Goal: Task Accomplishment & Management: Use online tool/utility

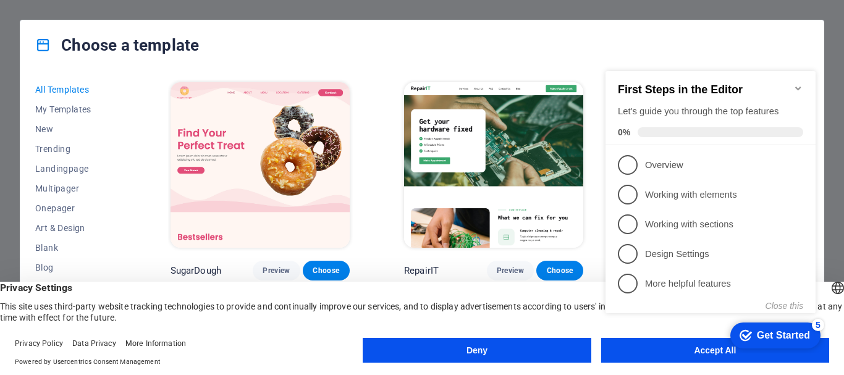
click at [608, 305] on div "Close this" at bounding box center [705, 306] width 198 height 10
click at [635, 351] on div "checkmark Get Started 5 First Steps in the Editor Let's guide you through the t…" at bounding box center [713, 203] width 225 height 300
click at [705, 345] on div "checkmark Get Started 5 First Steps in the Editor Let's guide you through the t…" at bounding box center [713, 203] width 225 height 300
click at [707, 350] on div "checkmark Get Started 5 First Steps in the Editor Let's guide you through the t…" at bounding box center [713, 203] width 225 height 300
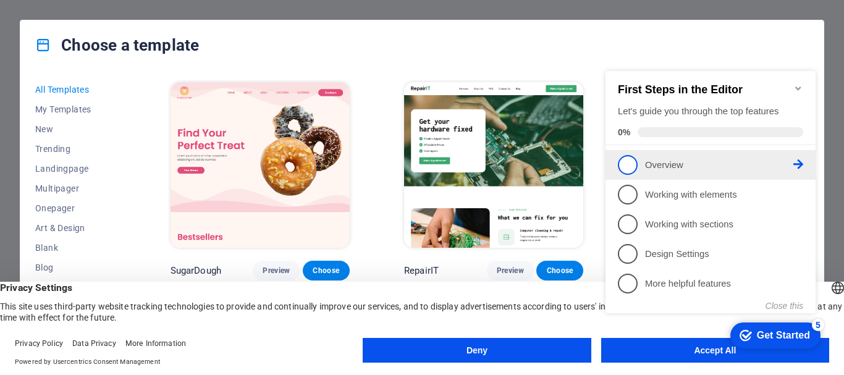
click at [625, 155] on span "1" at bounding box center [628, 165] width 20 height 20
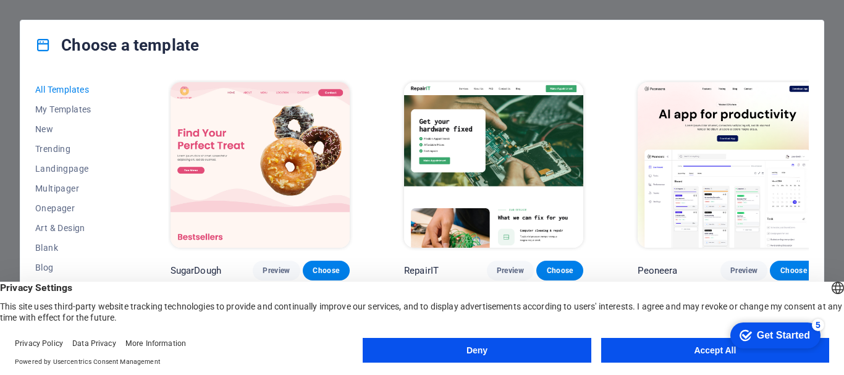
drag, startPoint x: 842, startPoint y: 85, endPoint x: 844, endPoint y: 137, distance: 51.3
click at [844, 137] on div "Choose a template All Templates My Templates New Trending Landingpage Multipage…" at bounding box center [422, 187] width 844 height 375
click at [753, 42] on div "Choose a template" at bounding box center [421, 44] width 803 height 49
click at [641, 345] on button "Accept All" at bounding box center [715, 350] width 228 height 25
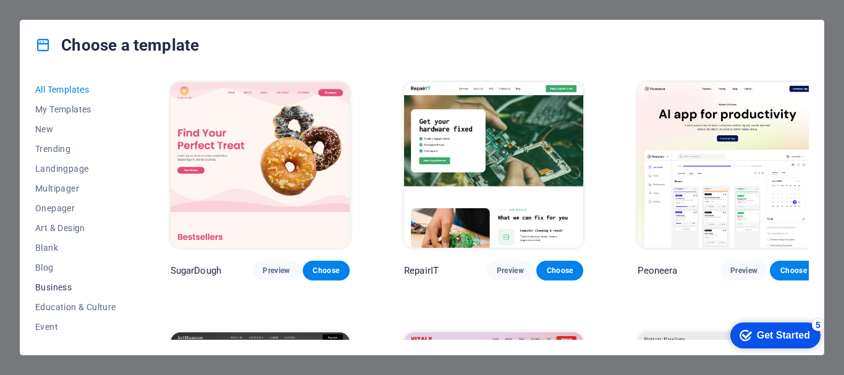
click at [59, 284] on span "Business" at bounding box center [75, 287] width 81 height 10
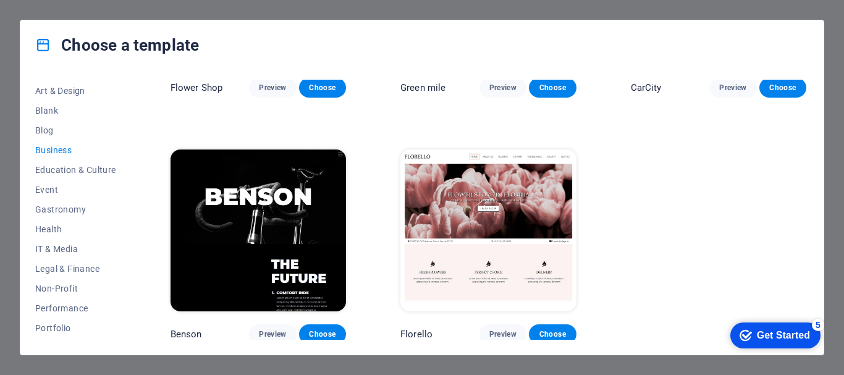
scroll to position [153, 0]
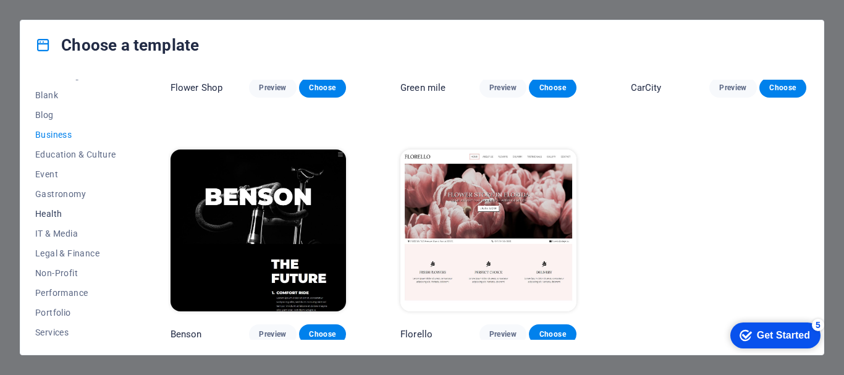
click at [49, 210] on span "Health" at bounding box center [75, 214] width 81 height 10
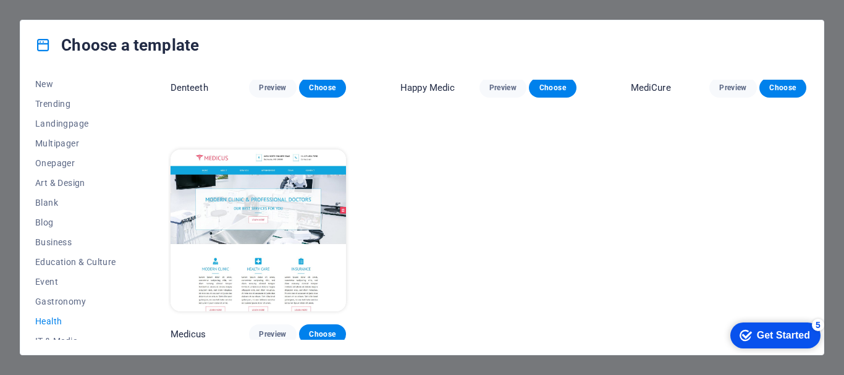
scroll to position [30, 0]
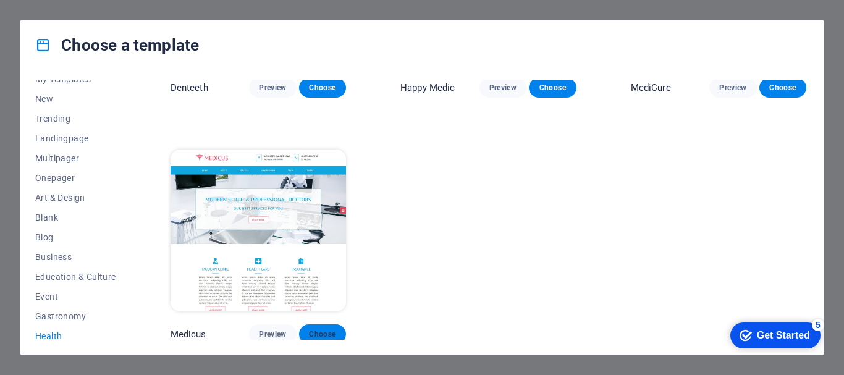
click at [327, 329] on span "Choose" at bounding box center [322, 334] width 27 height 10
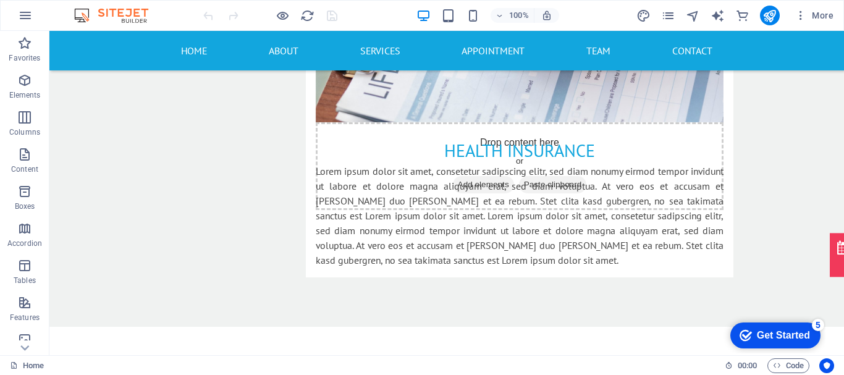
scroll to position [2764, 0]
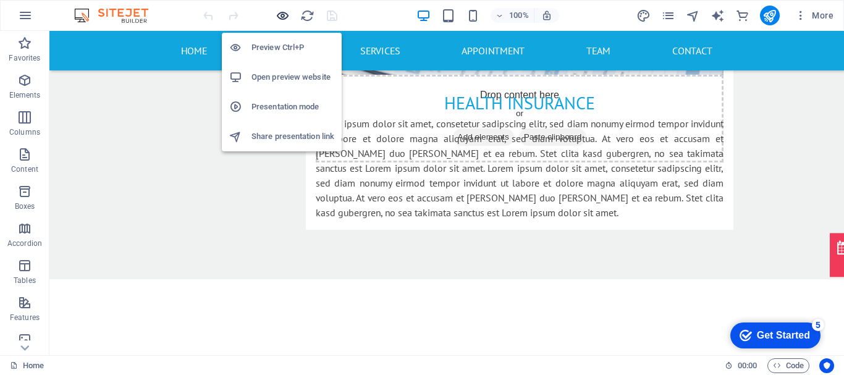
click at [284, 20] on icon "button" at bounding box center [283, 16] width 14 height 14
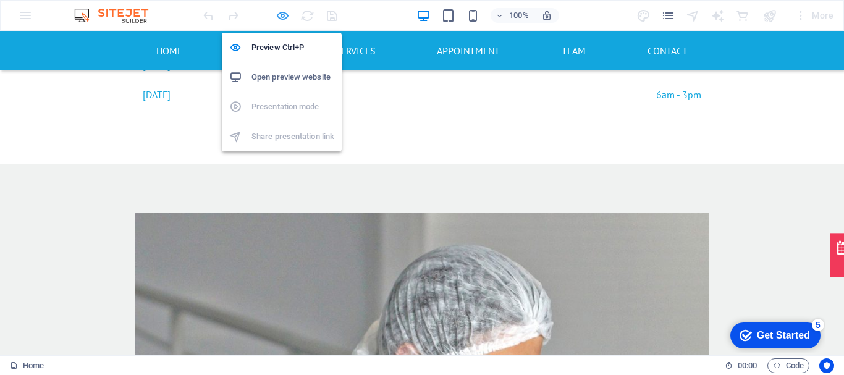
scroll to position [1678, 0]
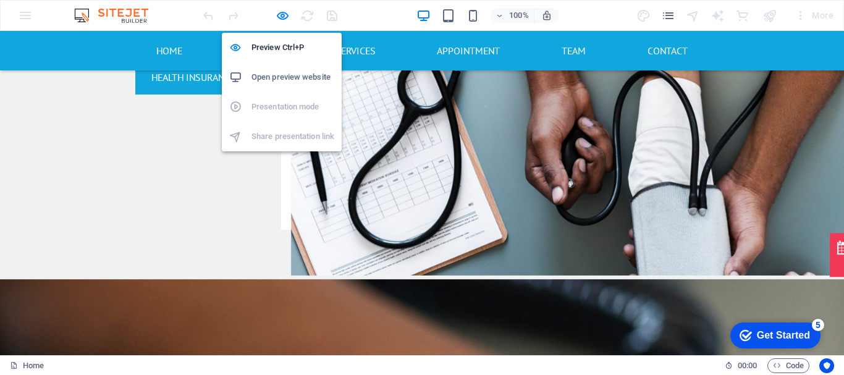
click at [302, 72] on h6 "Open preview website" at bounding box center [293, 77] width 83 height 15
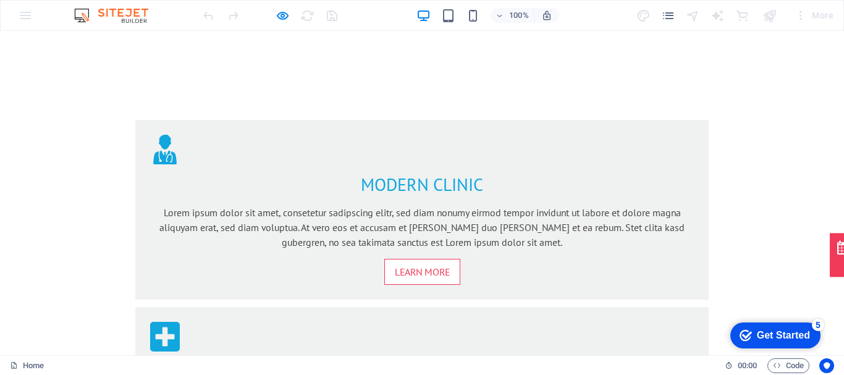
scroll to position [0, 0]
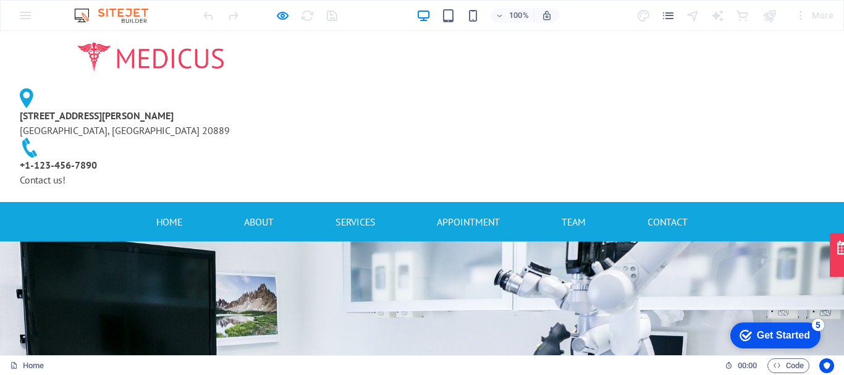
click at [212, 57] on img at bounding box center [151, 57] width 150 height 33
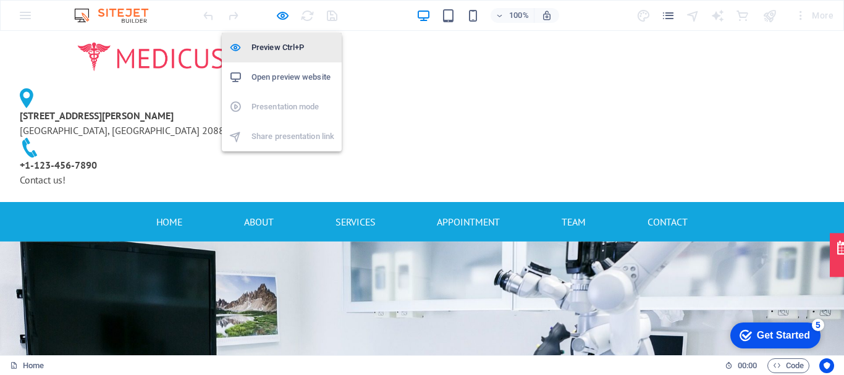
click at [292, 48] on h6 "Preview Ctrl+P" at bounding box center [293, 47] width 83 height 15
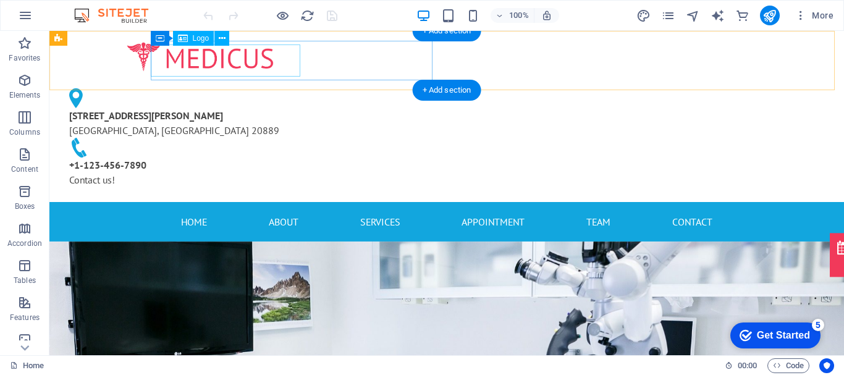
click at [212, 59] on div at bounding box center [200, 57] width 282 height 33
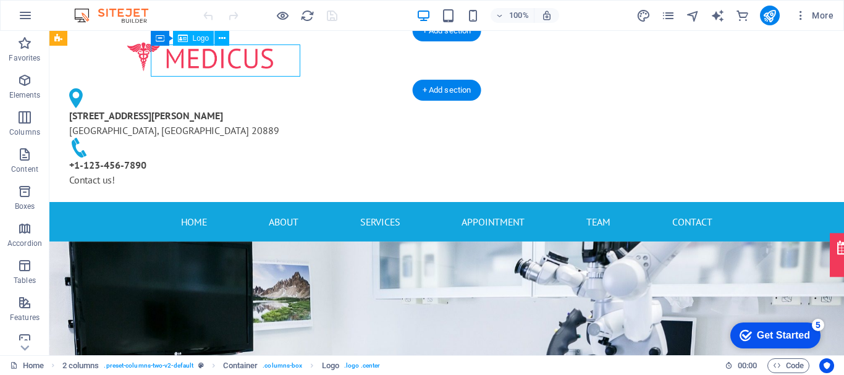
click at [212, 59] on div at bounding box center [200, 57] width 282 height 33
select select "px"
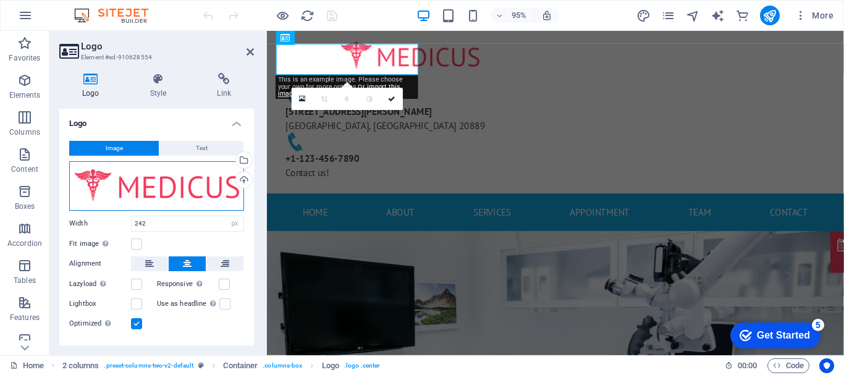
click at [187, 184] on div "Drag files here, click to choose files or select files from Files or our free s…" at bounding box center [156, 185] width 175 height 49
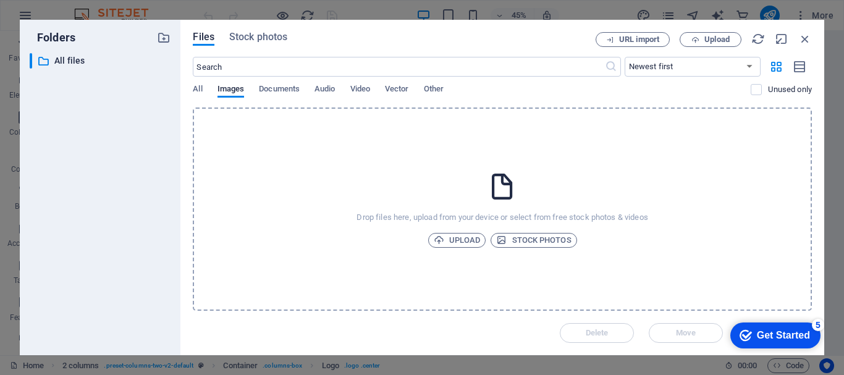
click at [187, 184] on div "Files Stock photos URL import Upload ​ Newest first Oldest first Name (A-Z) Nam…" at bounding box center [502, 188] width 644 height 336
click at [463, 240] on span "Upload" at bounding box center [457, 240] width 47 height 15
click at [670, 313] on p "Uploading 1/1 item" at bounding box center [680, 311] width 86 height 16
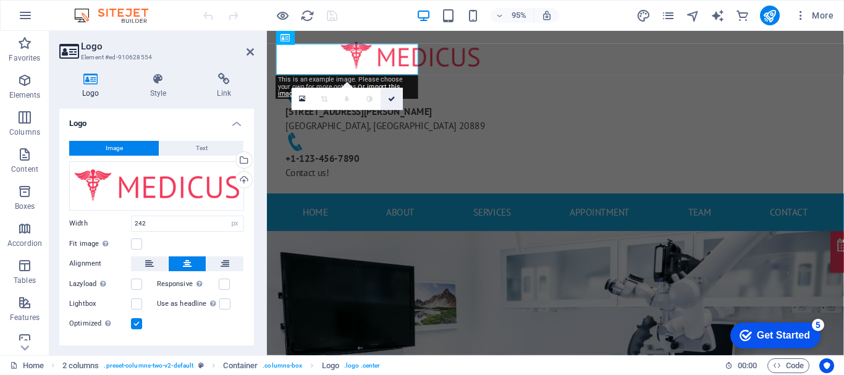
click at [390, 97] on icon at bounding box center [392, 98] width 7 height 7
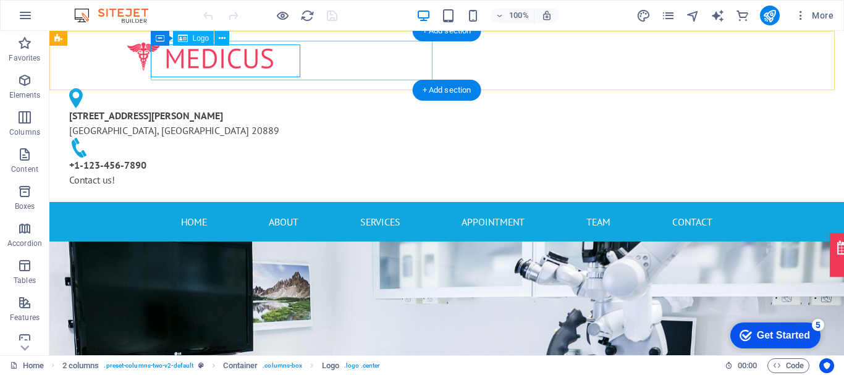
click at [192, 62] on div at bounding box center [200, 57] width 282 height 33
select select "px"
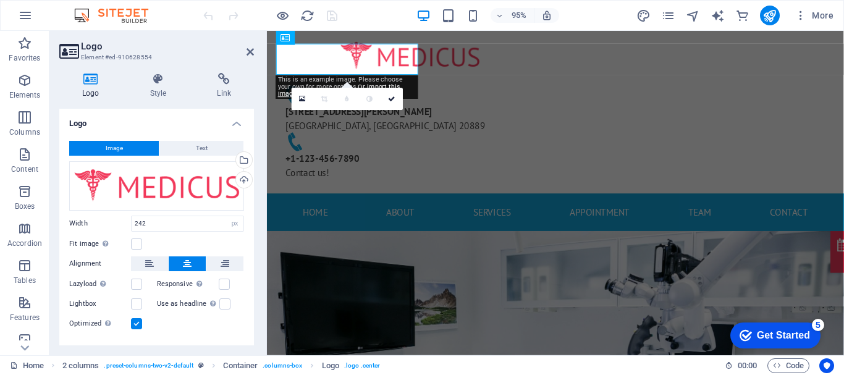
click at [126, 146] on button "Image" at bounding box center [114, 148] width 90 height 15
click at [240, 180] on div "Upload" at bounding box center [243, 181] width 19 height 19
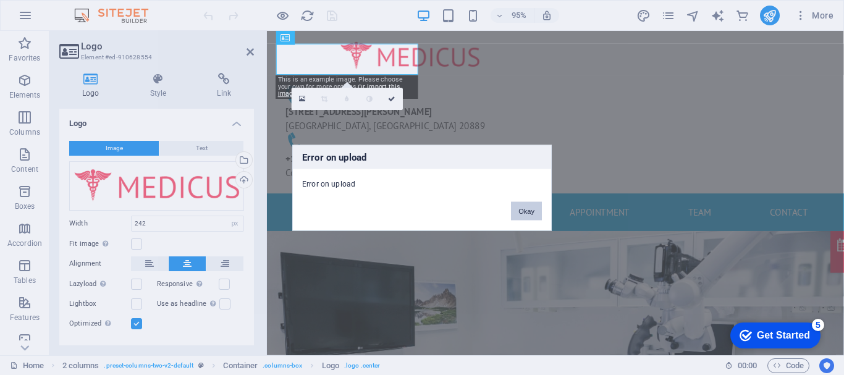
click at [532, 214] on button "Okay" at bounding box center [526, 210] width 31 height 19
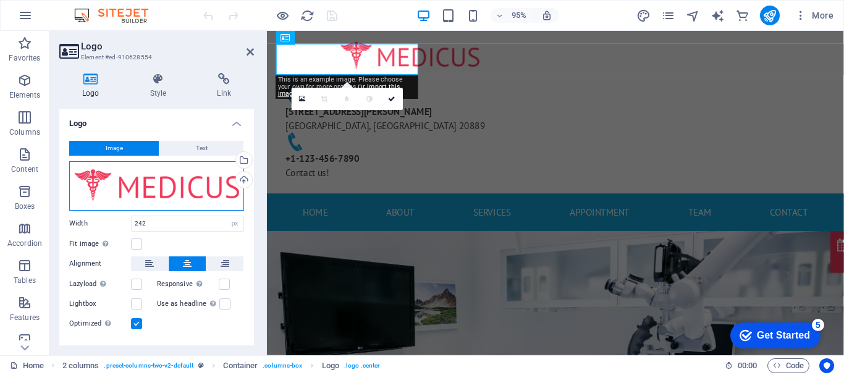
click at [103, 188] on div "Drag files here, click to choose files or select files from Files or our free s…" at bounding box center [156, 185] width 175 height 49
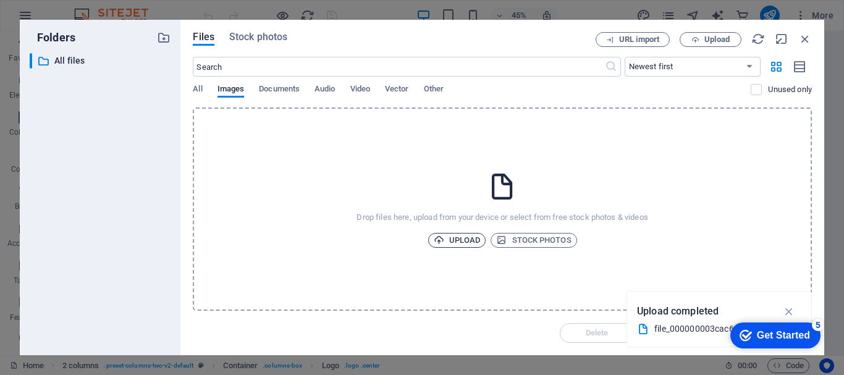
click at [461, 239] on span "Upload" at bounding box center [457, 240] width 47 height 15
click at [746, 292] on div "Upload completed" at bounding box center [719, 296] width 164 height 20
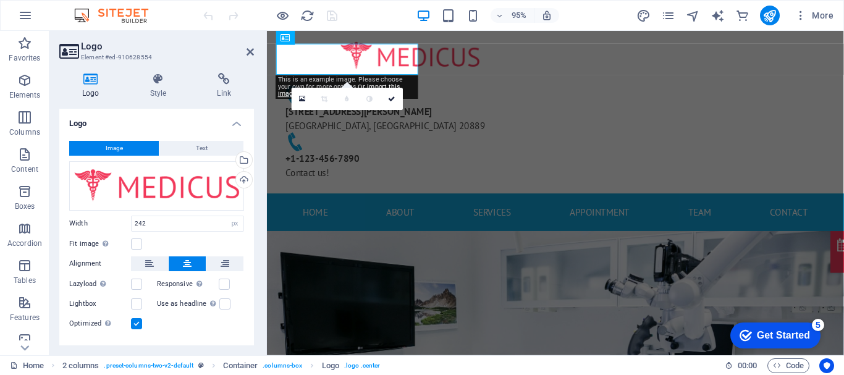
click at [812, 323] on div "5" at bounding box center [818, 325] width 12 height 12
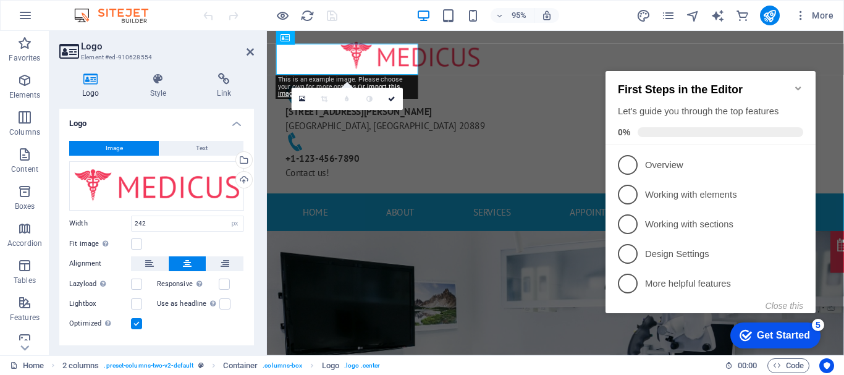
click at [706, 330] on div "checkmark Get Started 5 First Steps in the Editor Let's guide you through the t…" at bounding box center [713, 203] width 225 height 300
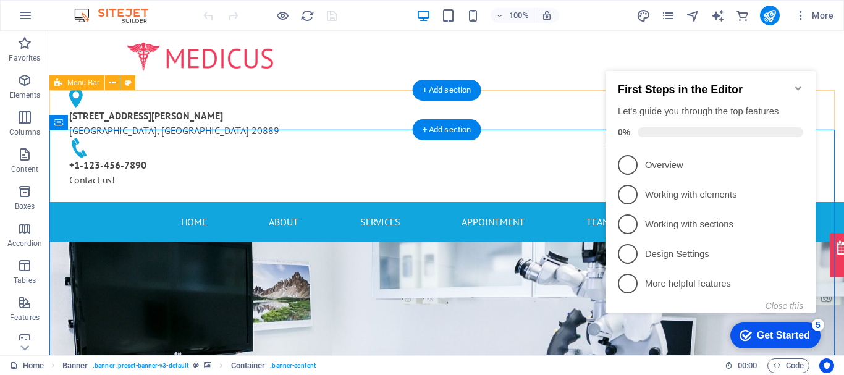
click at [517, 202] on div "Home About Services Appointment Team Contact" at bounding box center [446, 222] width 795 height 40
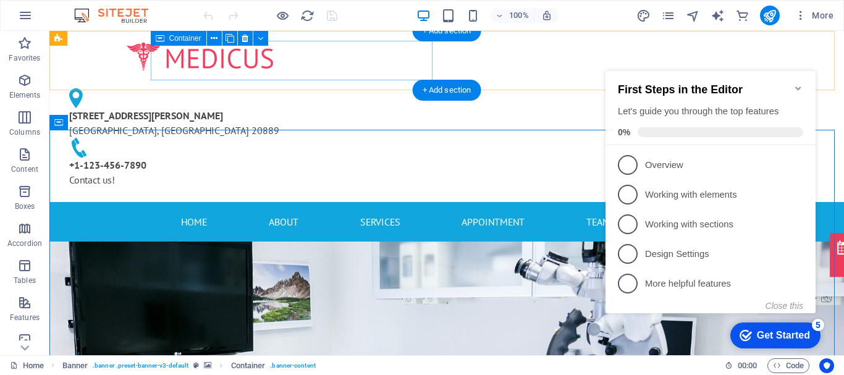
click at [341, 62] on div at bounding box center [200, 57] width 282 height 33
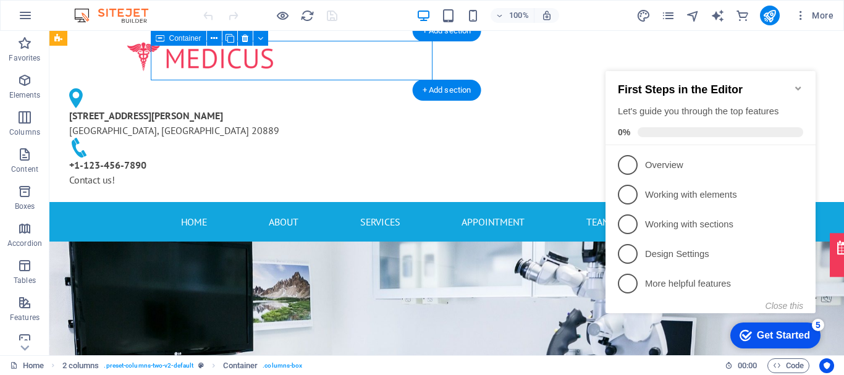
click at [341, 62] on div at bounding box center [200, 57] width 282 height 33
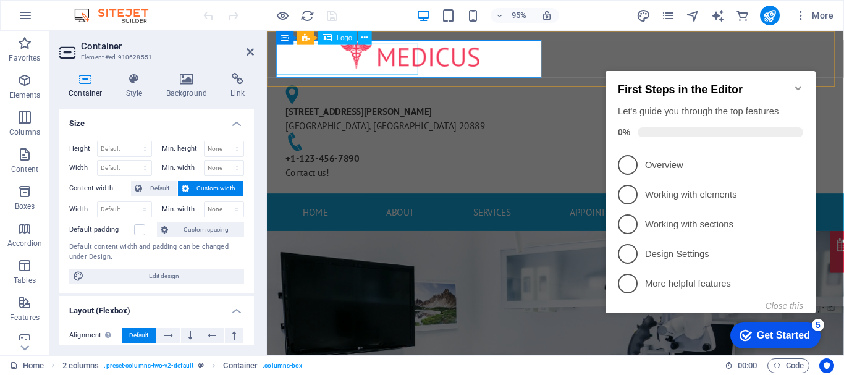
click at [345, 41] on span "Logo" at bounding box center [344, 38] width 15 height 7
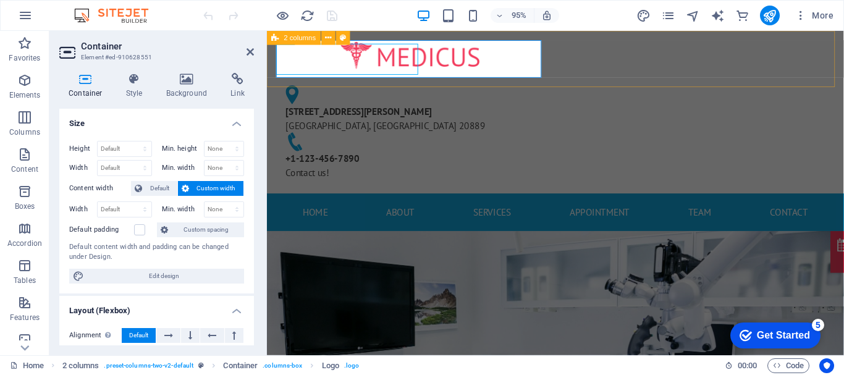
click at [286, 38] on span "2 columns" at bounding box center [300, 38] width 32 height 7
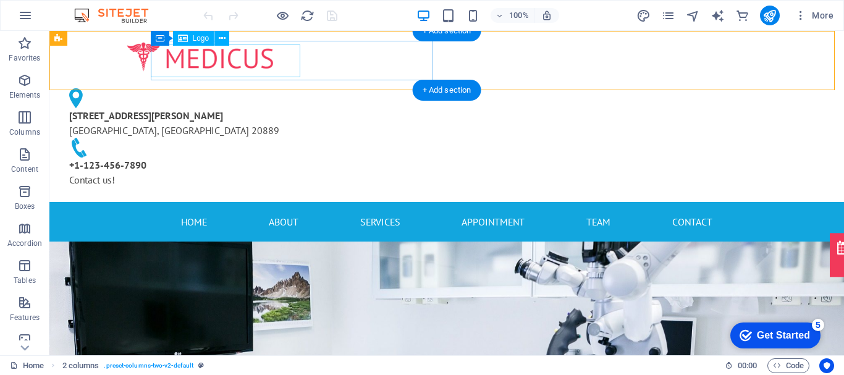
click at [263, 59] on div at bounding box center [200, 57] width 282 height 33
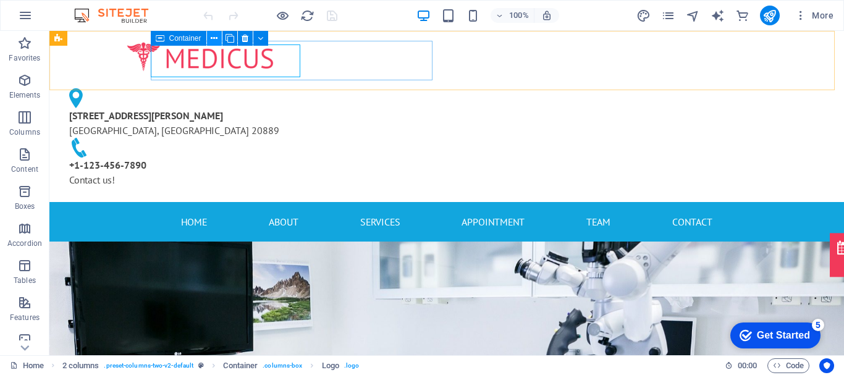
click at [215, 37] on icon at bounding box center [214, 38] width 7 height 13
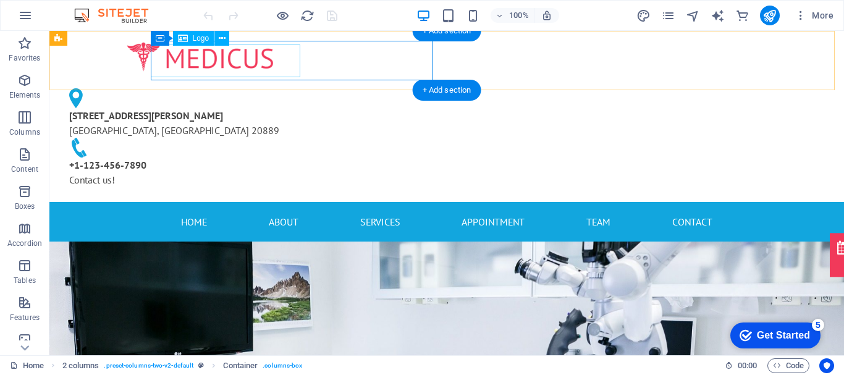
click at [173, 61] on div at bounding box center [200, 57] width 282 height 33
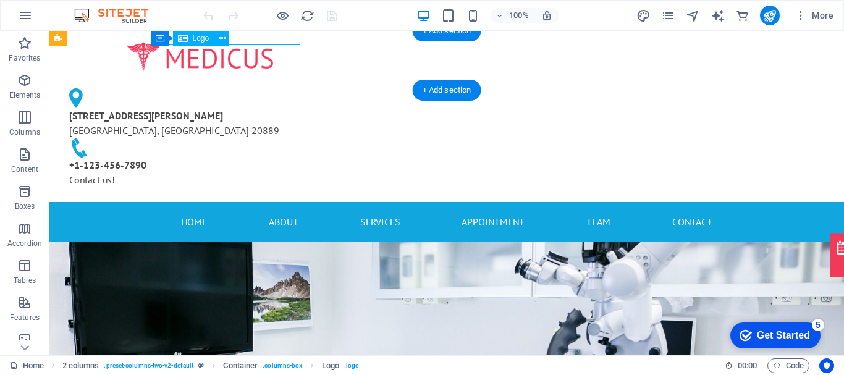
click at [173, 62] on div at bounding box center [200, 57] width 282 height 33
select select "px"
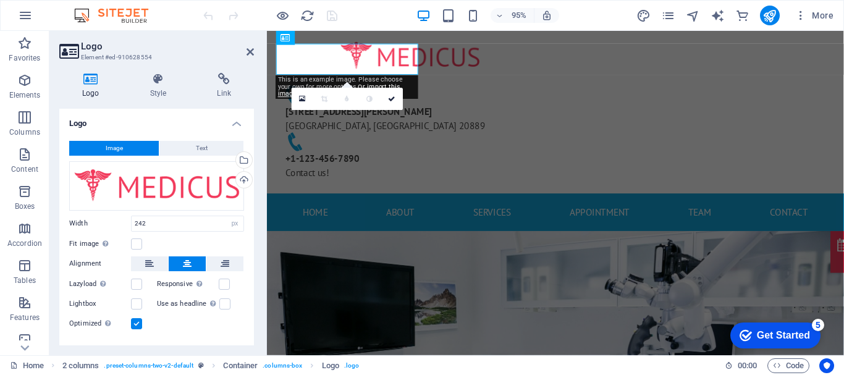
click at [100, 91] on h4 "Logo" at bounding box center [93, 86] width 68 height 26
click at [242, 179] on div "Upload" at bounding box center [243, 181] width 19 height 19
click at [392, 103] on link at bounding box center [392, 99] width 22 height 22
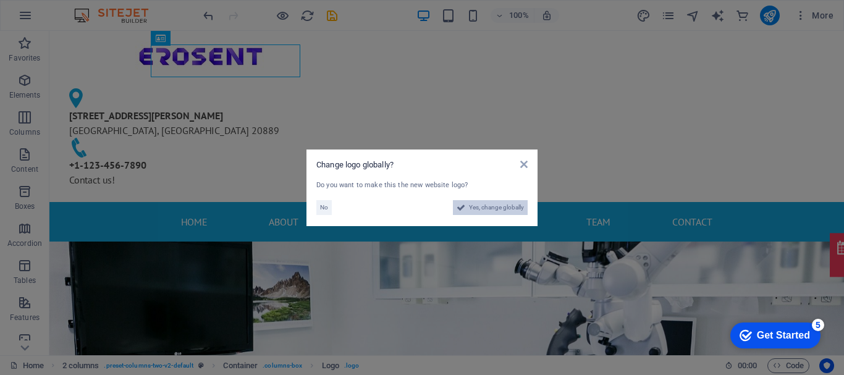
click at [497, 205] on span "Yes, change globally" at bounding box center [496, 207] width 55 height 15
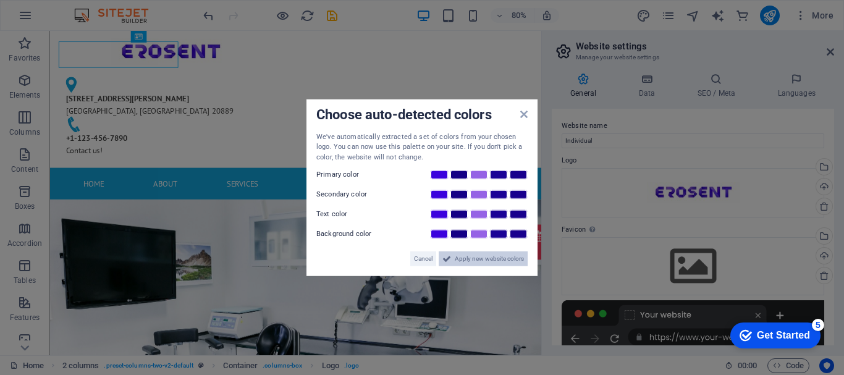
click at [472, 256] on span "Apply new website colors" at bounding box center [489, 259] width 69 height 15
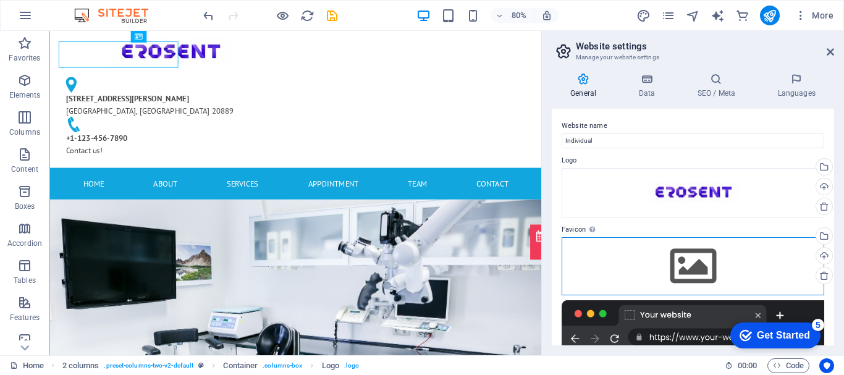
click at [692, 272] on div "Drag files here, click to choose files or select files from Files or our free s…" at bounding box center [693, 266] width 263 height 58
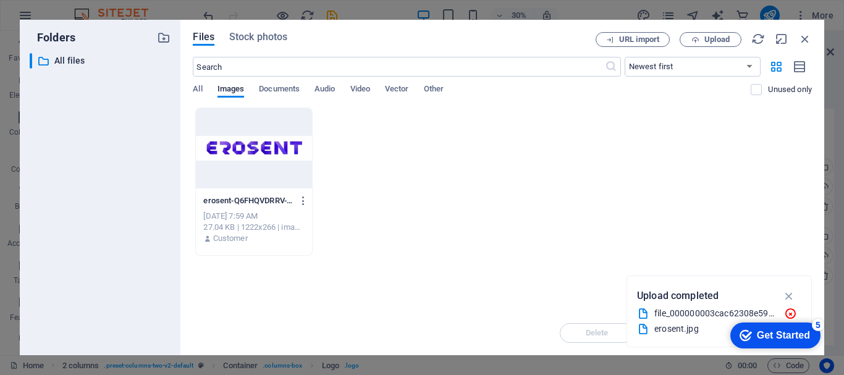
click at [253, 143] on div at bounding box center [254, 148] width 116 height 80
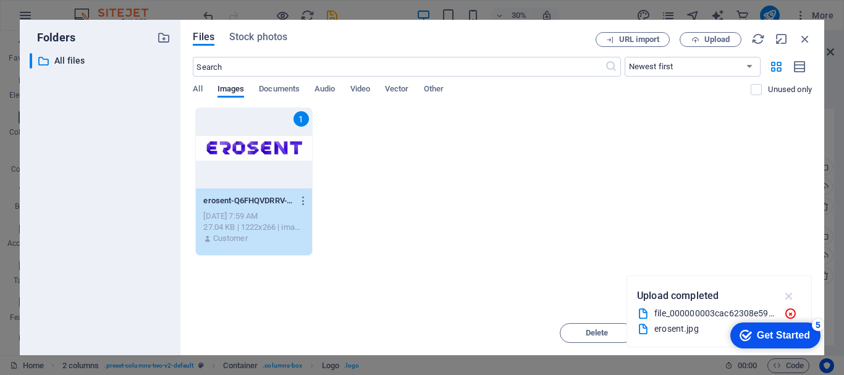
click at [787, 295] on icon "button" at bounding box center [789, 296] width 14 height 14
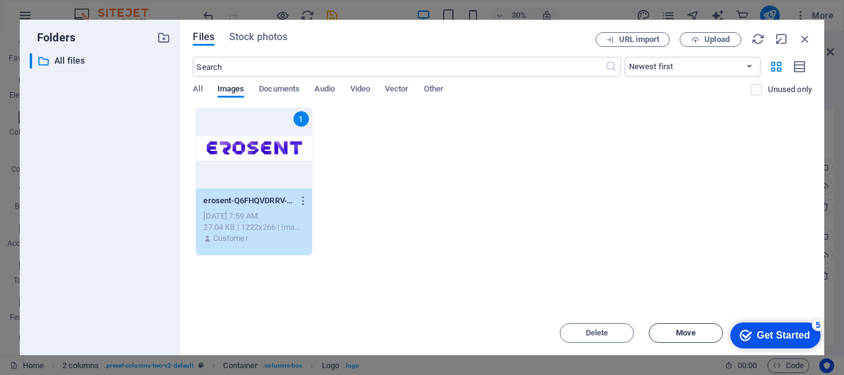
click at [682, 331] on span "Move" at bounding box center [686, 332] width 20 height 7
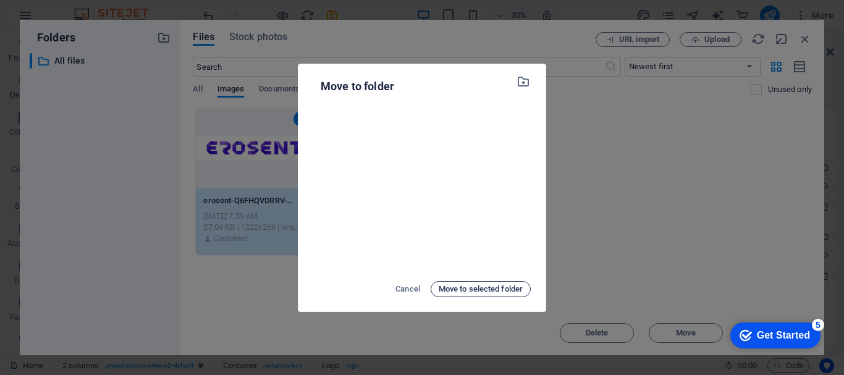
click at [501, 292] on span "Move to selected folder" at bounding box center [481, 289] width 84 height 15
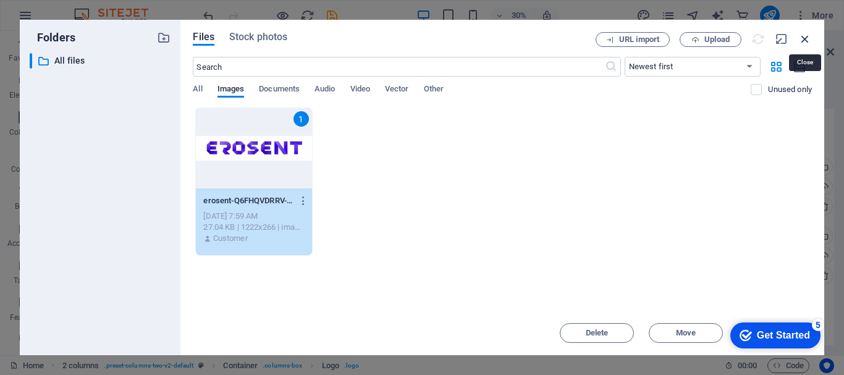
click at [802, 40] on icon "button" at bounding box center [806, 39] width 14 height 14
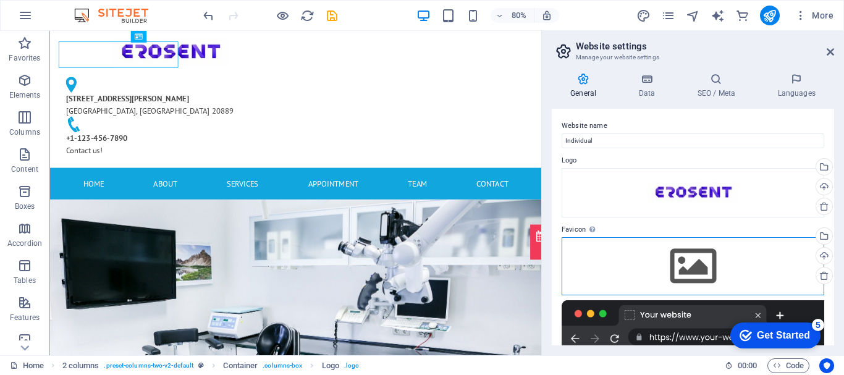
click at [702, 260] on div "Drag files here, click to choose files or select files from Files or our free s…" at bounding box center [693, 266] width 263 height 58
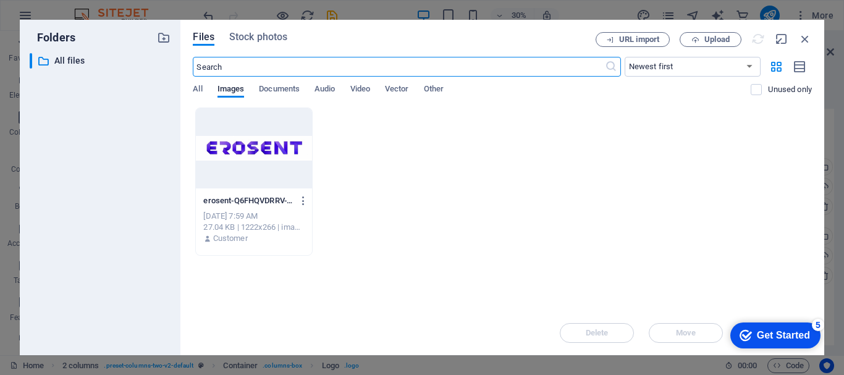
click at [260, 140] on div at bounding box center [254, 148] width 116 height 80
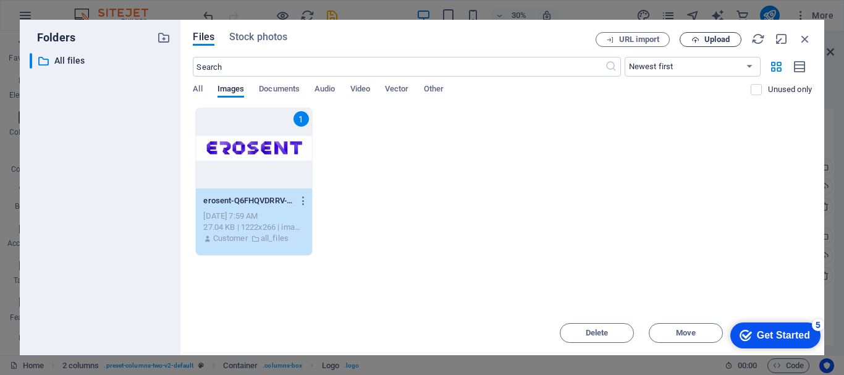
click at [714, 38] on span "Upload" at bounding box center [717, 39] width 25 height 7
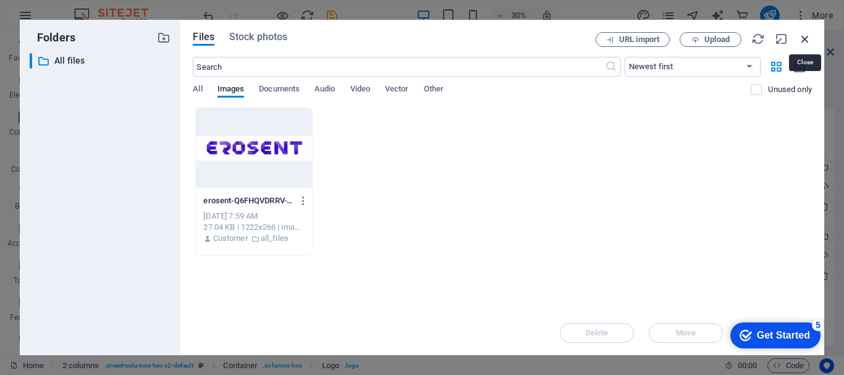
click at [804, 38] on icon "button" at bounding box center [806, 39] width 14 height 14
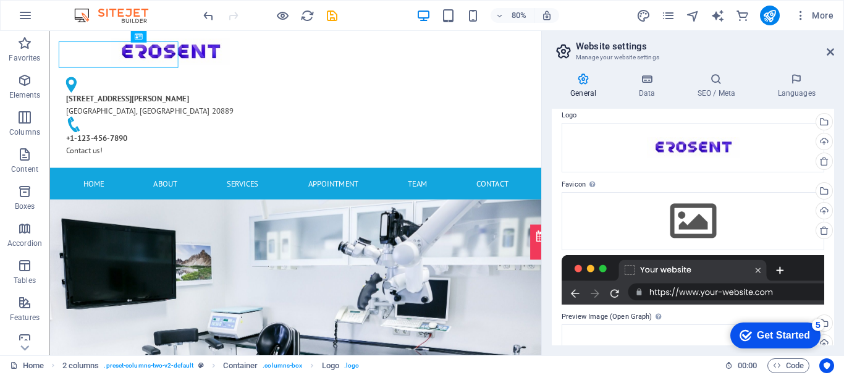
scroll to position [40, 0]
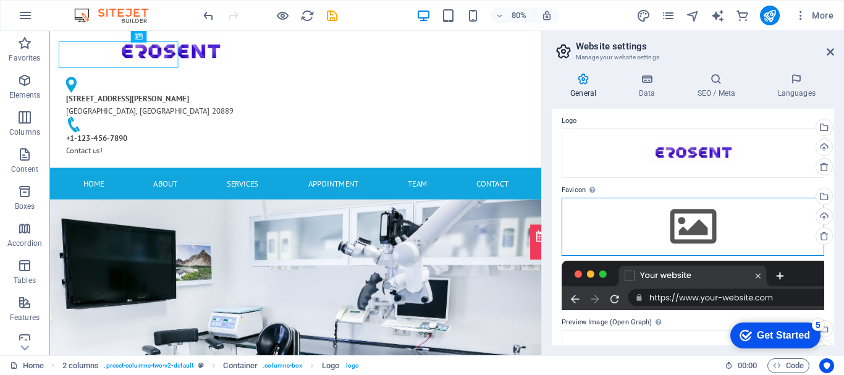
click at [682, 226] on div "Drag files here, click to choose files or select files from Files or our free s…" at bounding box center [693, 227] width 263 height 58
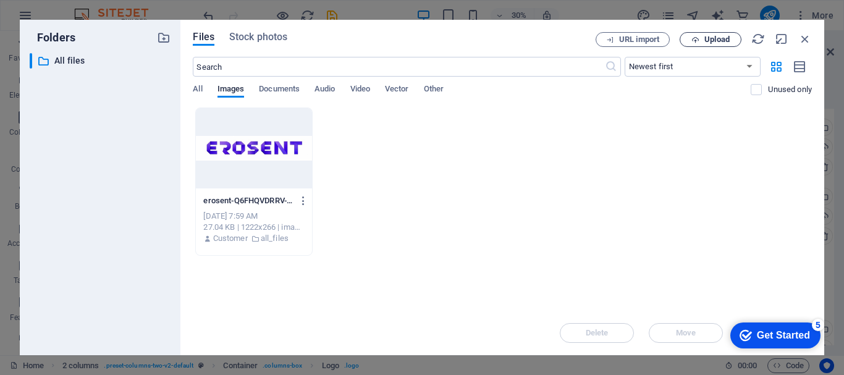
click at [699, 36] on icon "button" at bounding box center [696, 40] width 8 height 8
click at [761, 306] on div "Uploading 1/1 item" at bounding box center [719, 312] width 164 height 20
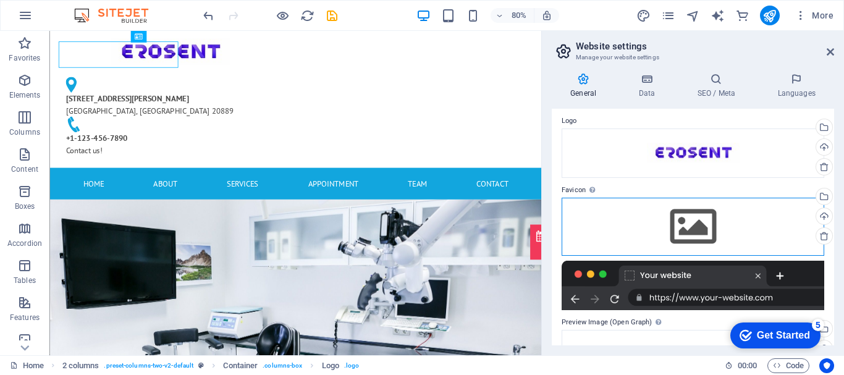
click at [667, 214] on div "Drag files here, click to choose files or select files from Files or our free s…" at bounding box center [693, 227] width 263 height 58
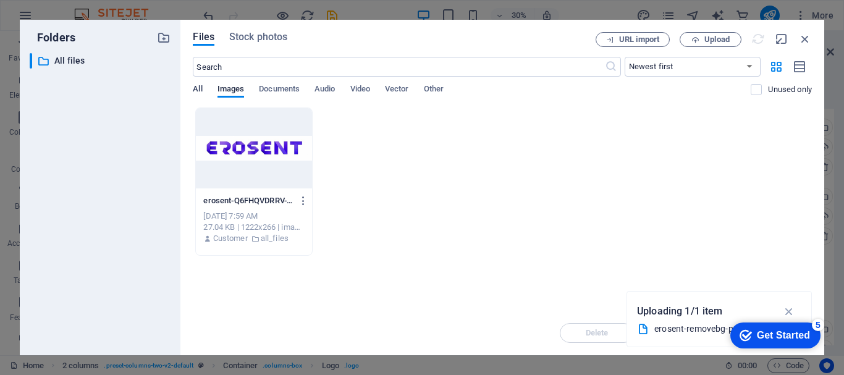
click at [200, 88] on span "All" at bounding box center [197, 90] width 9 height 17
click at [643, 324] on icon at bounding box center [643, 329] width 12 height 12
click at [643, 324] on label "Preview Image (Open Graph) This image will be shown when the website is shared …" at bounding box center [693, 322] width 263 height 15
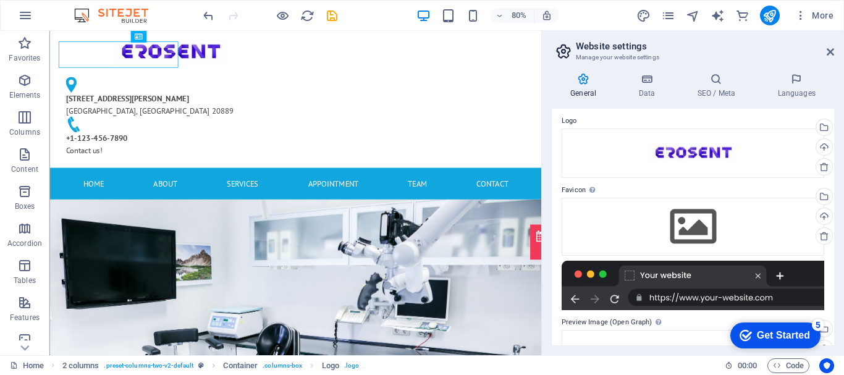
click at [643, 324] on label "Preview Image (Open Graph) This image will be shown when the website is shared …" at bounding box center [693, 322] width 263 height 15
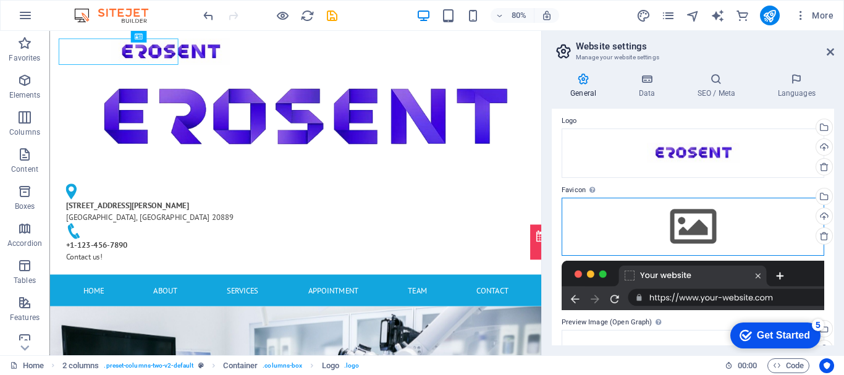
click at [684, 225] on div "Drag files here, click to choose files or select files from Files or our free s…" at bounding box center [693, 227] width 263 height 58
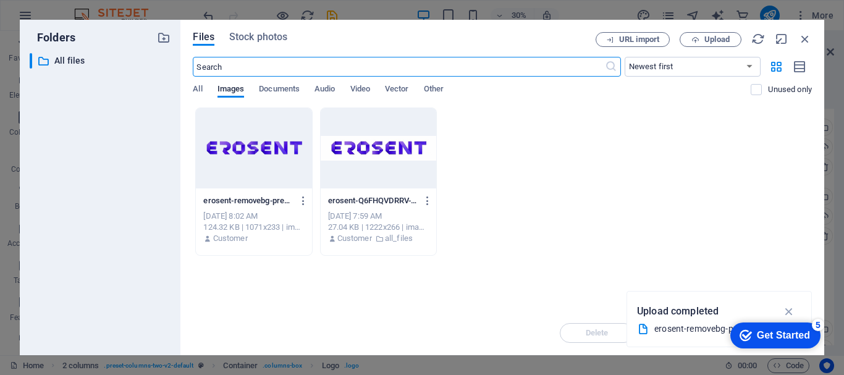
click at [265, 163] on div at bounding box center [254, 148] width 116 height 80
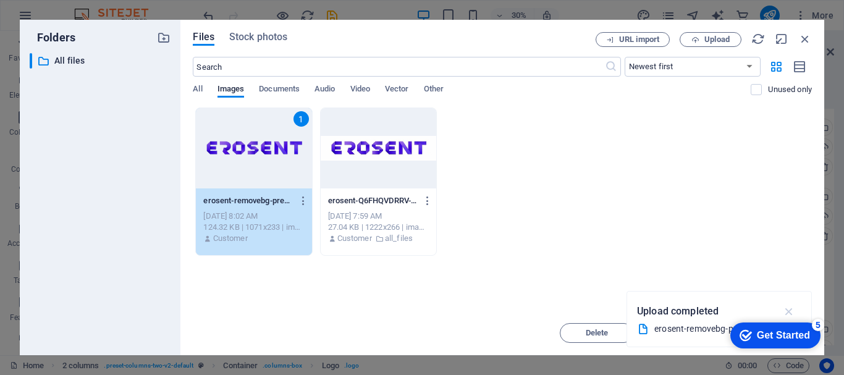
click at [792, 312] on icon "button" at bounding box center [789, 312] width 14 height 14
click at [695, 332] on span "Move" at bounding box center [686, 332] width 20 height 7
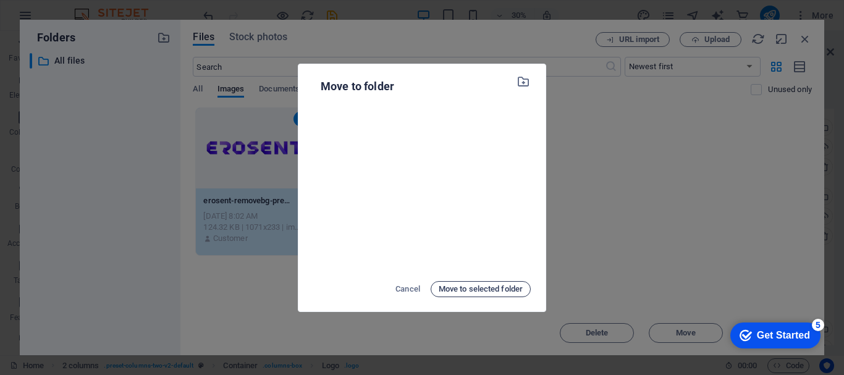
click at [485, 288] on span "Move to selected folder" at bounding box center [481, 289] width 84 height 15
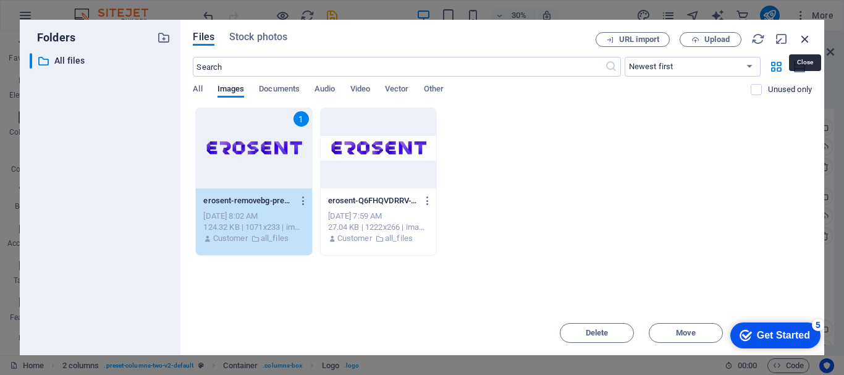
click at [805, 41] on icon "button" at bounding box center [806, 39] width 14 height 14
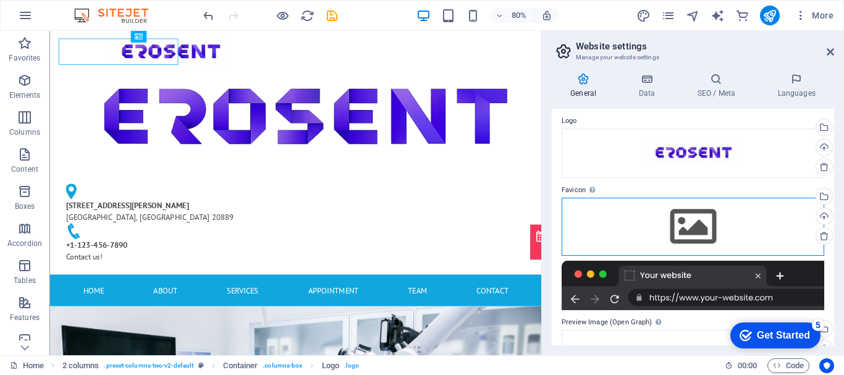
click at [683, 219] on div "Drag files here, click to choose files or select files from Files or our free s…" at bounding box center [693, 227] width 263 height 58
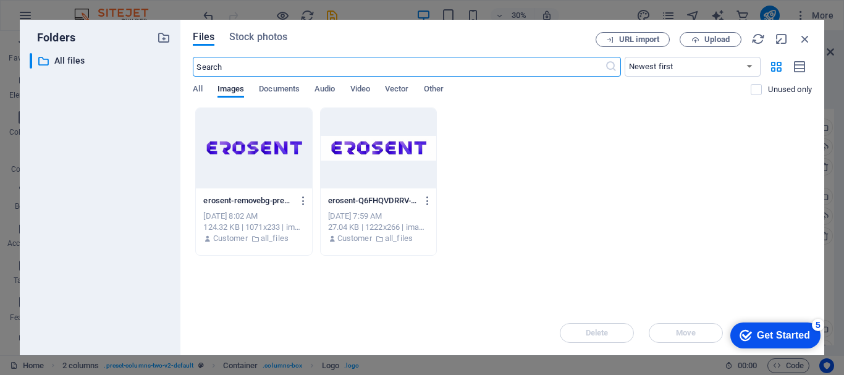
click at [282, 186] on div at bounding box center [254, 148] width 116 height 80
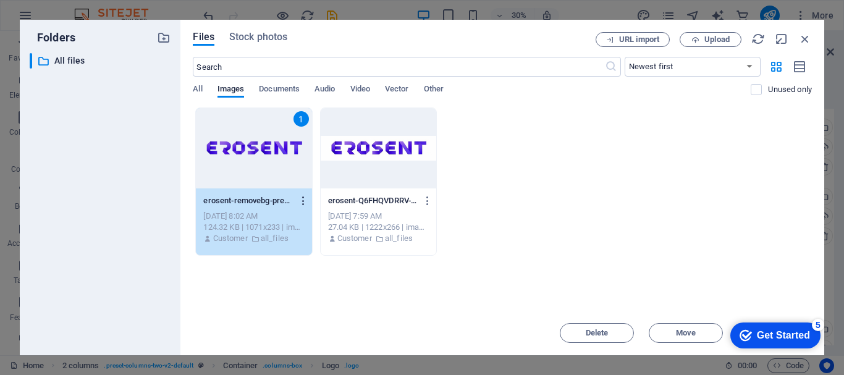
click at [299, 201] on icon "button" at bounding box center [304, 200] width 12 height 11
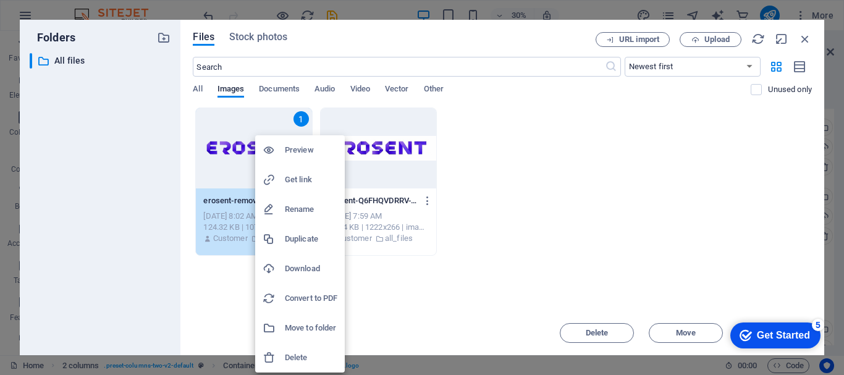
click at [415, 312] on div at bounding box center [422, 187] width 844 height 375
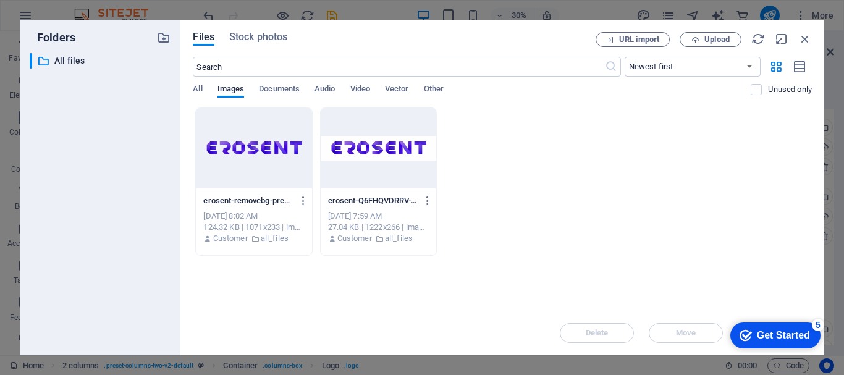
click at [231, 136] on div at bounding box center [254, 148] width 116 height 80
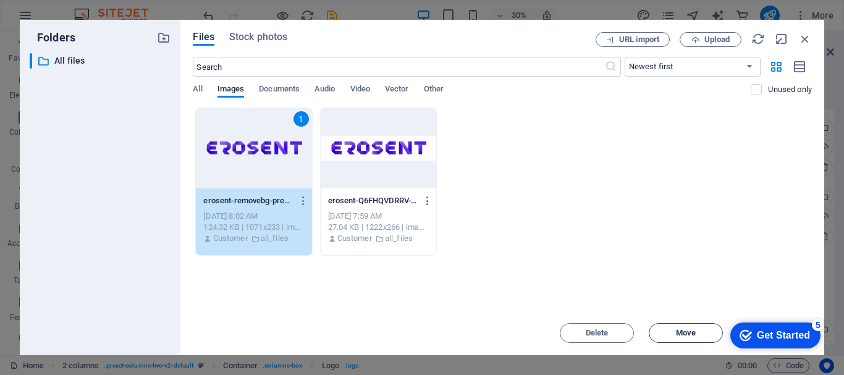
click at [692, 338] on button "Move" at bounding box center [686, 333] width 74 height 20
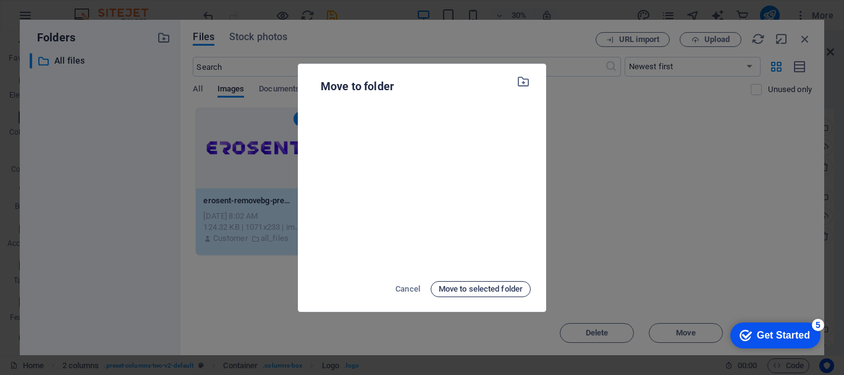
click at [509, 287] on span "Move to selected folder" at bounding box center [481, 289] width 84 height 15
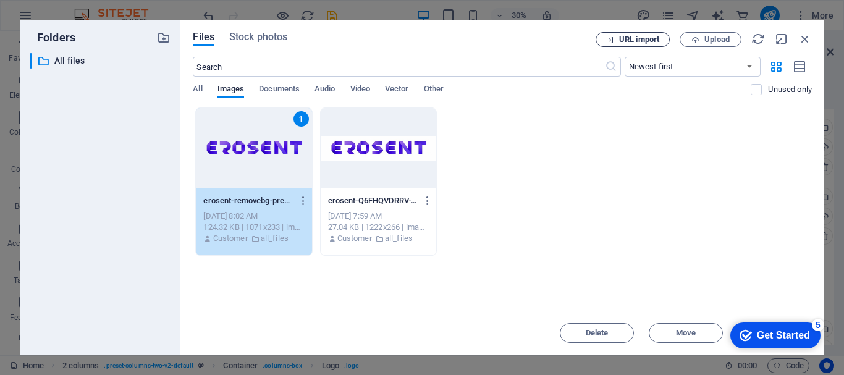
click at [656, 42] on span "URL import" at bounding box center [639, 39] width 40 height 7
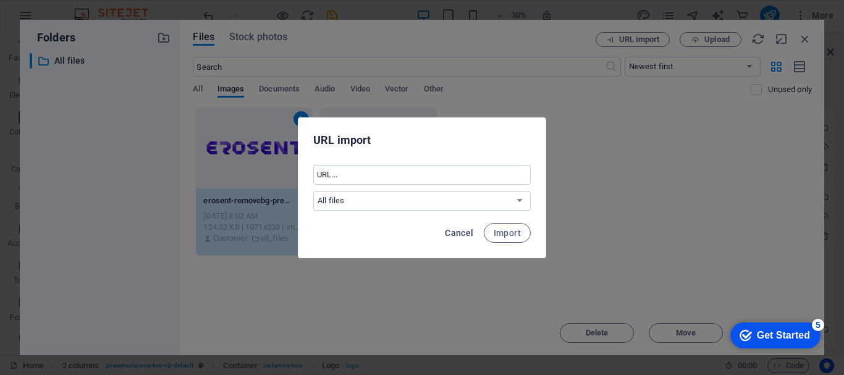
click at [464, 231] on span "Cancel" at bounding box center [459, 233] width 28 height 10
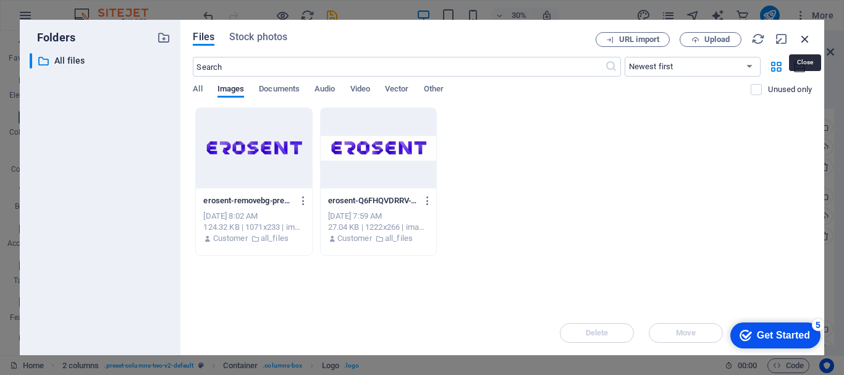
click at [803, 38] on icon "button" at bounding box center [806, 39] width 14 height 14
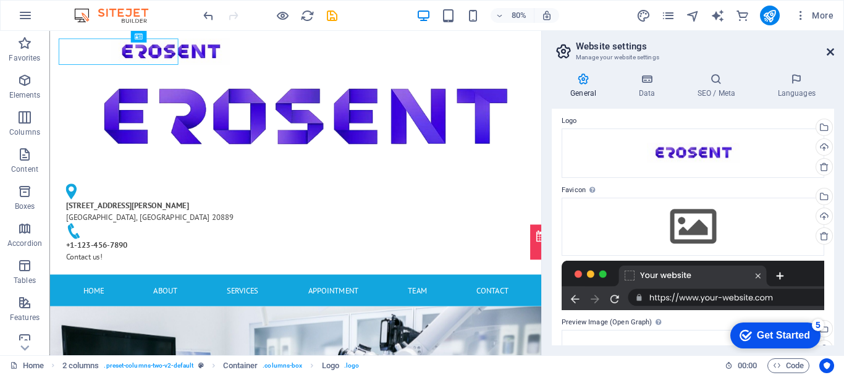
click at [833, 49] on icon at bounding box center [830, 52] width 7 height 10
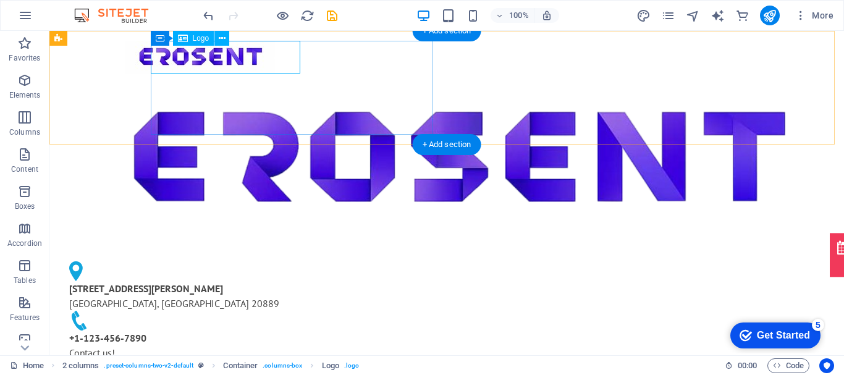
click at [242, 55] on div at bounding box center [200, 57] width 282 height 33
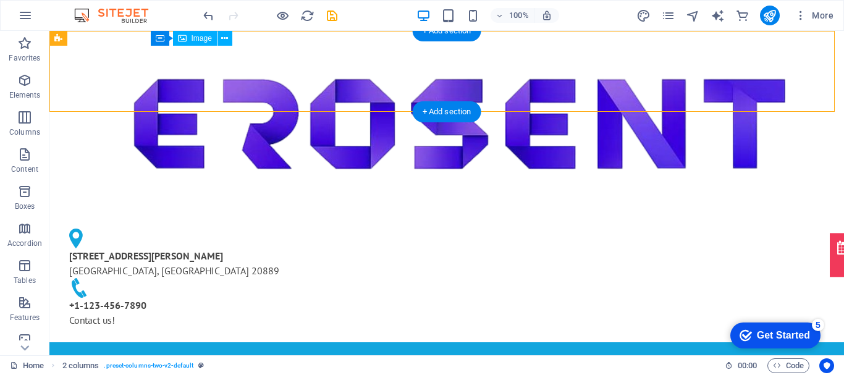
drag, startPoint x: 258, startPoint y: 63, endPoint x: 250, endPoint y: 49, distance: 16.3
click at [250, 49] on figure at bounding box center [200, 127] width 282 height 173
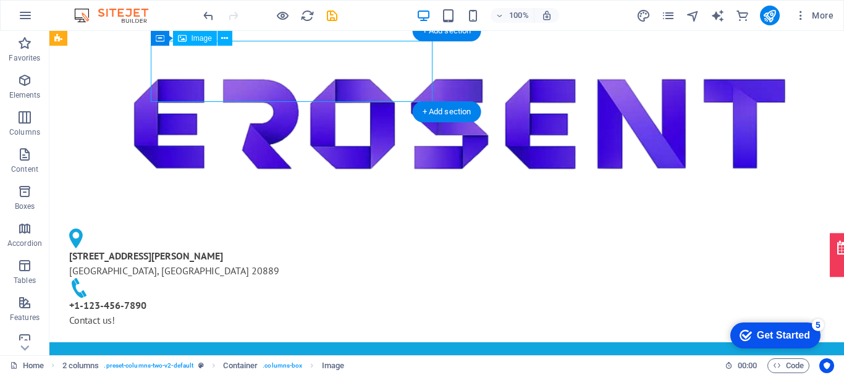
drag, startPoint x: 250, startPoint y: 49, endPoint x: 235, endPoint y: 70, distance: 25.4
click at [235, 70] on figure at bounding box center [200, 127] width 282 height 173
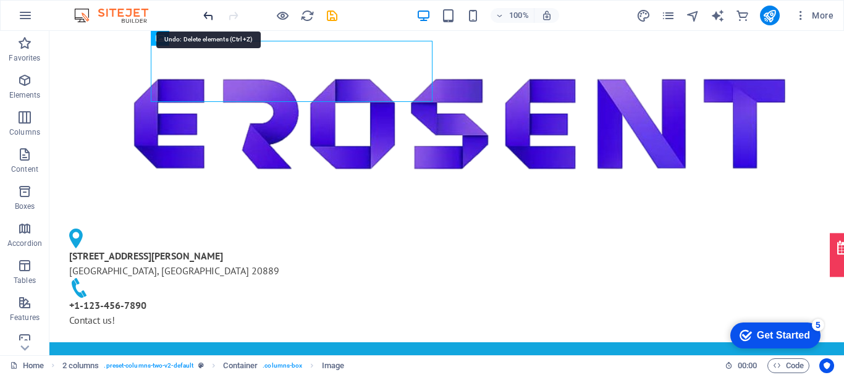
click at [209, 16] on icon "undo" at bounding box center [208, 16] width 14 height 14
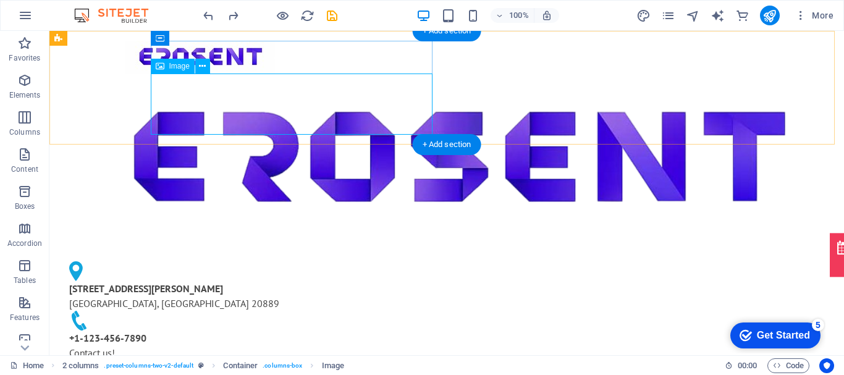
click at [265, 106] on figure at bounding box center [200, 160] width 282 height 173
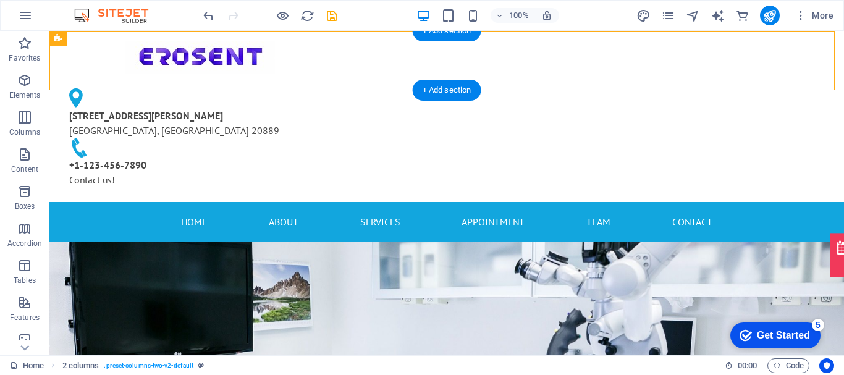
drag, startPoint x: 268, startPoint y: 49, endPoint x: 176, endPoint y: 59, distance: 92.0
click at [176, 59] on div at bounding box center [200, 57] width 282 height 33
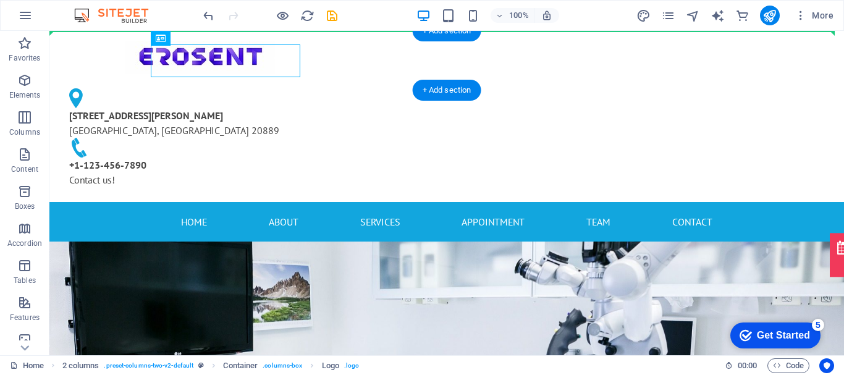
drag, startPoint x: 176, startPoint y: 59, endPoint x: 104, endPoint y: 60, distance: 72.3
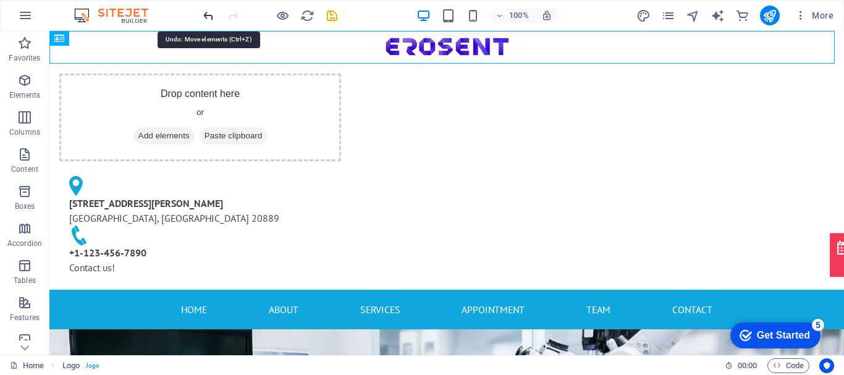
click at [209, 12] on icon "undo" at bounding box center [208, 16] width 14 height 14
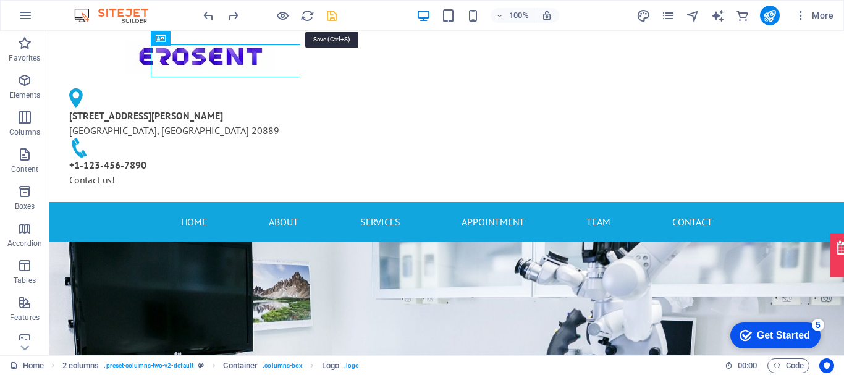
click at [331, 15] on icon "save" at bounding box center [332, 16] width 14 height 14
